Goal: Entertainment & Leisure: Consume media (video, audio)

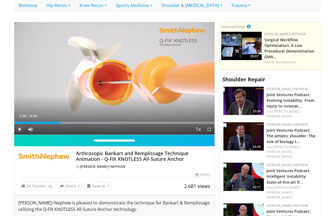
click at [18, 129] on span "Video Player" at bounding box center [19, 129] width 11 height 11
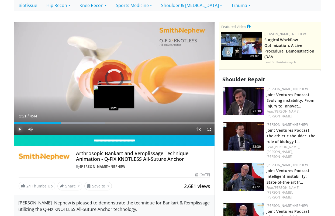
click at [114, 122] on div "Progress Bar" at bounding box center [114, 123] width 1 height 2
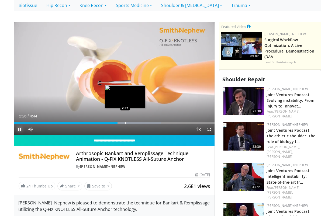
click at [126, 122] on div "Progress Bar" at bounding box center [125, 123] width 1 height 2
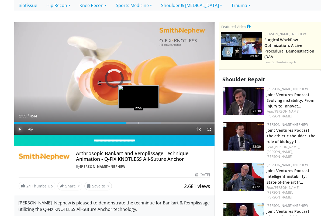
click at [139, 123] on div "Progress Bar" at bounding box center [139, 123] width 1 height 2
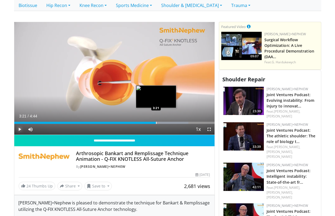
click at [156, 123] on div "Progress Bar" at bounding box center [156, 123] width 1 height 2
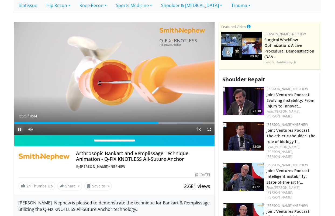
click at [17, 128] on span "Video Player" at bounding box center [19, 129] width 11 height 11
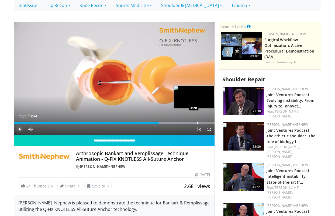
click at [197, 123] on div "Progress Bar" at bounding box center [197, 123] width 1 height 2
click at [202, 123] on div "Progress Bar" at bounding box center [202, 123] width 1 height 2
click at [208, 122] on div "Progress Bar" at bounding box center [208, 123] width 1 height 2
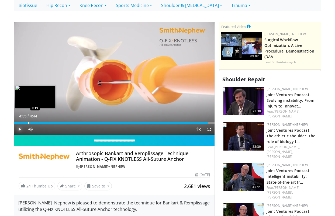
click at [28, 122] on div "Progress Bar" at bounding box center [28, 123] width 1 height 2
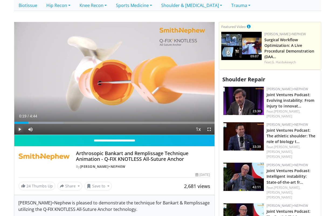
click at [18, 130] on span "Video Player" at bounding box center [19, 129] width 11 height 11
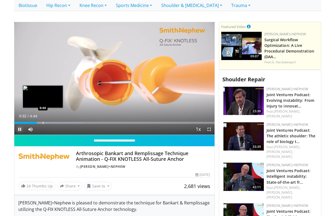
click at [43, 123] on div "Progress Bar" at bounding box center [43, 123] width 1 height 2
click at [46, 122] on div "Progress Bar" at bounding box center [46, 123] width 1 height 2
click at [52, 123] on div "Progress Bar" at bounding box center [52, 123] width 1 height 2
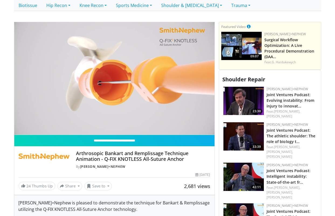
click at [50, 123] on div "10 seconds Tap to unmute" at bounding box center [114, 78] width 200 height 113
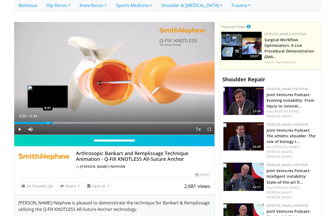
click at [48, 123] on div "Progress Bar" at bounding box center [48, 123] width 1 height 2
click at [49, 123] on div "Progress Bar" at bounding box center [49, 123] width 1 height 2
click at [50, 123] on div "Progress Bar" at bounding box center [50, 123] width 1 height 2
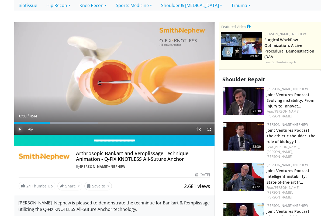
click at [20, 129] on span "Video Player" at bounding box center [19, 129] width 11 height 11
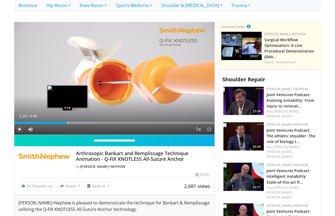
click at [67, 123] on div "Progress Bar" at bounding box center [67, 123] width 1 height 2
click at [74, 122] on div "10 seconds Tap to unmute" at bounding box center [114, 78] width 200 height 113
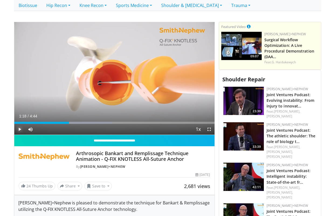
click at [18, 130] on span "Video Player" at bounding box center [19, 129] width 11 height 11
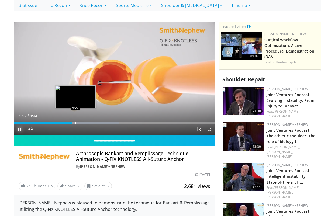
click at [75, 122] on div "Progress Bar" at bounding box center [75, 123] width 1 height 2
click at [79, 122] on div "Progress Bar" at bounding box center [79, 123] width 1 height 2
click at [84, 123] on div "Progress Bar" at bounding box center [84, 123] width 1 height 2
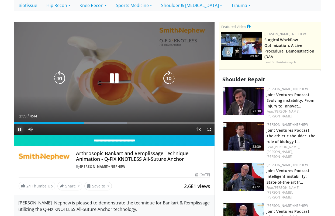
click at [90, 123] on div "Loaded : 56.19% 1:39 1:39" at bounding box center [114, 123] width 200 height 2
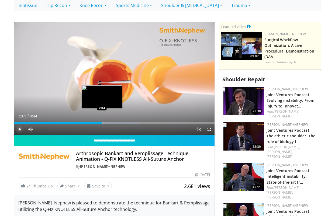
click at [102, 122] on div "Progress Bar" at bounding box center [106, 123] width 68 height 2
click at [109, 123] on div "Progress Bar" at bounding box center [109, 123] width 1 height 2
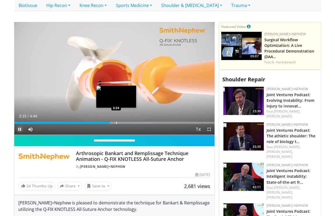
click at [116, 123] on div "Progress Bar" at bounding box center [116, 123] width 1 height 2
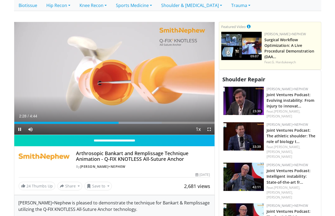
click at [122, 124] on div "Current Time 2:28 / Duration 4:44 Pause Skip Backward Skip Forward Mute 100% Lo…" at bounding box center [114, 129] width 200 height 11
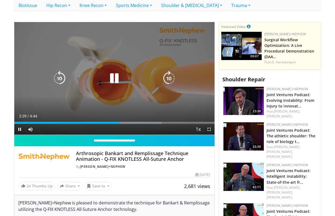
click at [122, 123] on div "Progress Bar" at bounding box center [129, 123] width 64 height 2
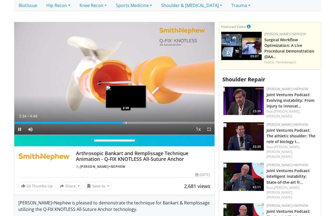
click at [126, 123] on div "Progress Bar" at bounding box center [126, 123] width 1 height 2
click at [130, 123] on div "Progress Bar" at bounding box center [129, 123] width 1 height 2
click at [135, 123] on div "Progress Bar" at bounding box center [135, 123] width 1 height 2
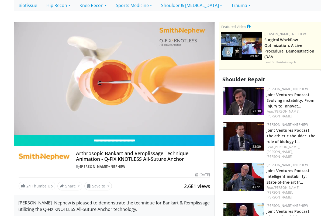
click at [139, 123] on div "10 seconds Tap to unmute" at bounding box center [114, 78] width 200 height 113
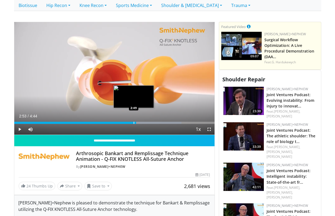
click at [133, 123] on div "Loaded : 83.58% 2:53 2:49" at bounding box center [114, 123] width 200 height 2
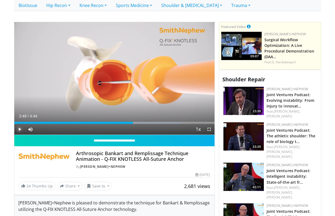
click at [18, 129] on span "Video Player" at bounding box center [19, 129] width 11 height 11
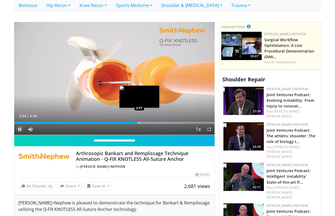
click at [139, 123] on div "Progress Bar" at bounding box center [139, 123] width 1 height 2
click at [144, 123] on div "Progress Bar" at bounding box center [144, 123] width 1 height 2
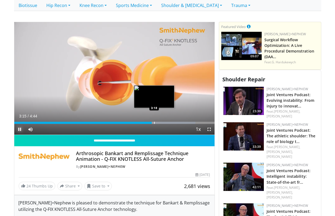
click at [154, 123] on div "Progress Bar" at bounding box center [154, 123] width 1 height 2
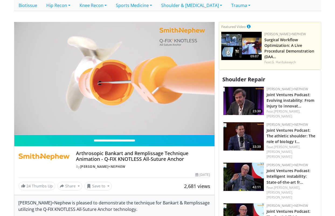
click at [158, 123] on video-js "**********" at bounding box center [114, 78] width 200 height 113
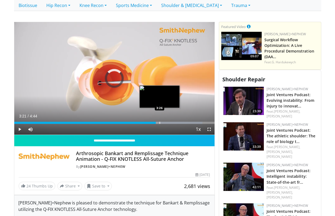
click at [160, 123] on div "Progress Bar" at bounding box center [160, 123] width 1 height 2
click at [163, 123] on div "Progress Bar" at bounding box center [163, 123] width 1 height 2
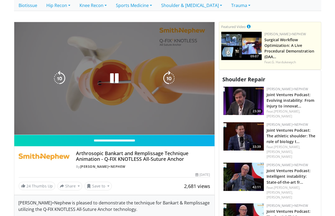
click at [167, 123] on div "10 seconds Tap to unmute" at bounding box center [114, 78] width 200 height 113
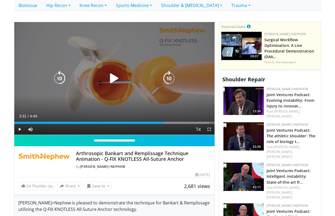
click at [0, 0] on div "Progress Bar" at bounding box center [0, 0] width 0 height 0
click at [112, 77] on icon "Video Player" at bounding box center [114, 78] width 15 height 15
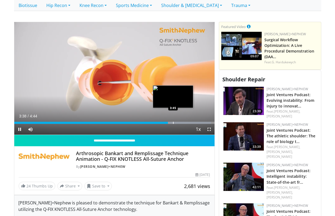
click at [173, 123] on div "Progress Bar" at bounding box center [173, 123] width 1 height 2
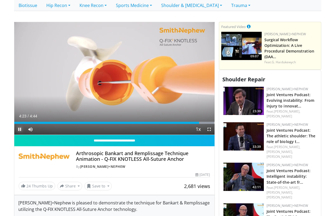
click at [20, 129] on span "Video Player" at bounding box center [19, 129] width 11 height 11
